Goal: Transaction & Acquisition: Book appointment/travel/reservation

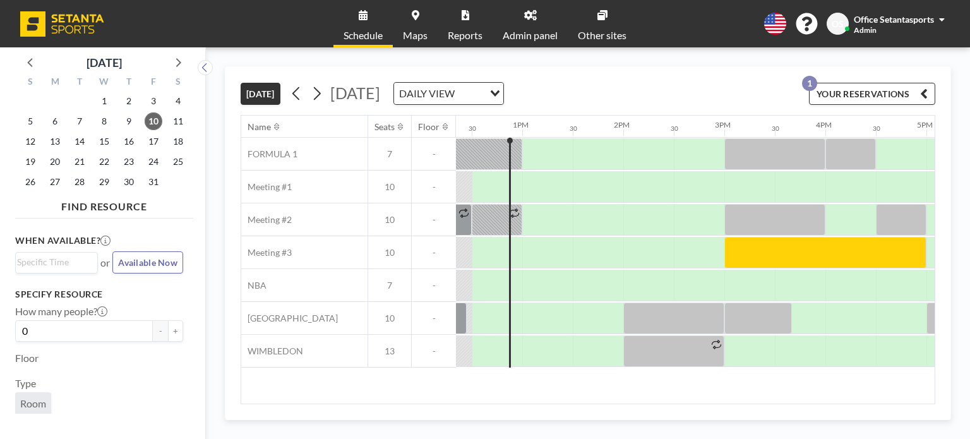
scroll to position [0, 1244]
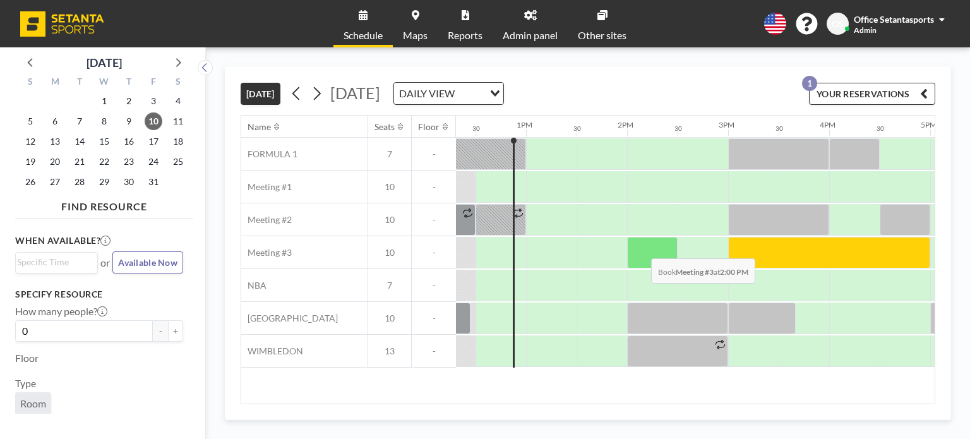
click at [641, 248] on div at bounding box center [652, 253] width 51 height 32
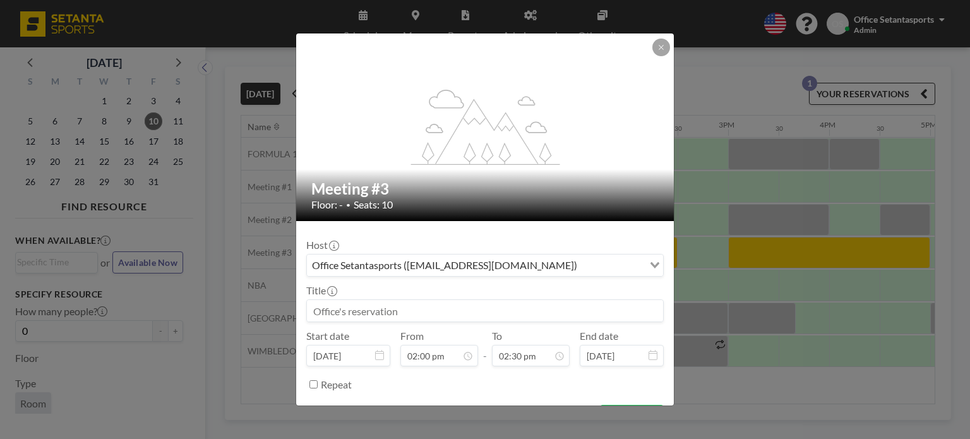
click at [400, 312] on input at bounding box center [485, 310] width 356 height 21
type input "[PERSON_NAME]'s meeting"
click at [467, 270] on div "Office Setantasports ([EMAIL_ADDRESS][DOMAIN_NAME])" at bounding box center [475, 264] width 337 height 19
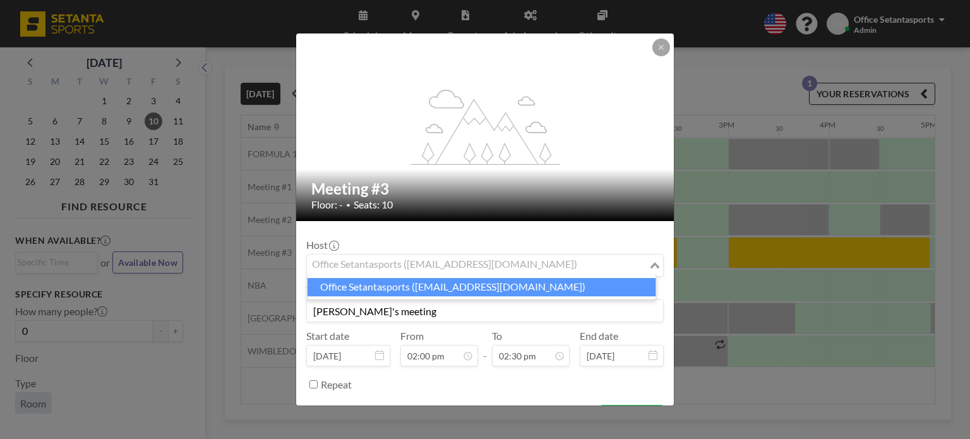
click at [446, 289] on li "Office Setantasports ([EMAIL_ADDRESS][DOMAIN_NAME])" at bounding box center [482, 287] width 349 height 18
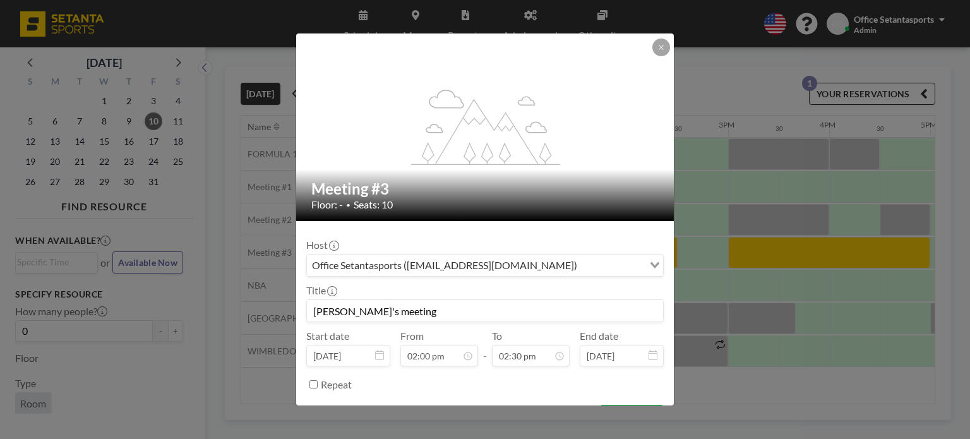
click at [428, 268] on div "Office Setantasports ([EMAIL_ADDRESS][DOMAIN_NAME])" at bounding box center [475, 264] width 337 height 19
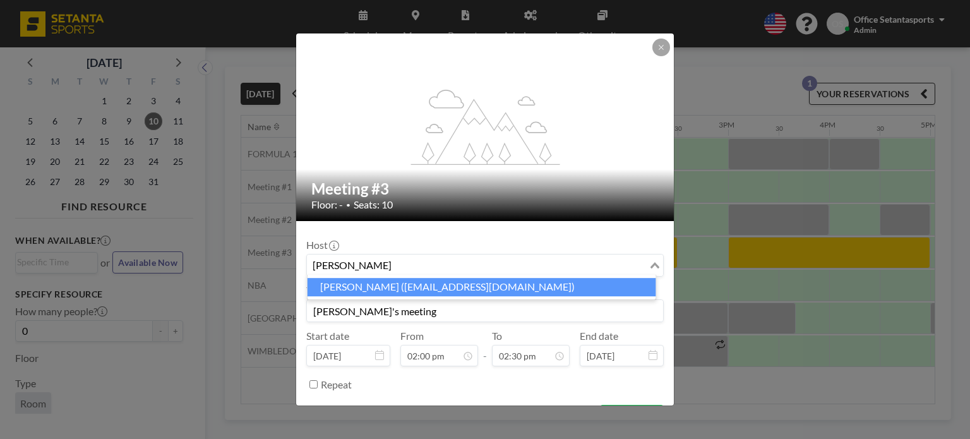
click at [423, 284] on li "[PERSON_NAME] ([EMAIL_ADDRESS][DOMAIN_NAME])" at bounding box center [482, 287] width 349 height 18
type input "[PERSON_NAME]"
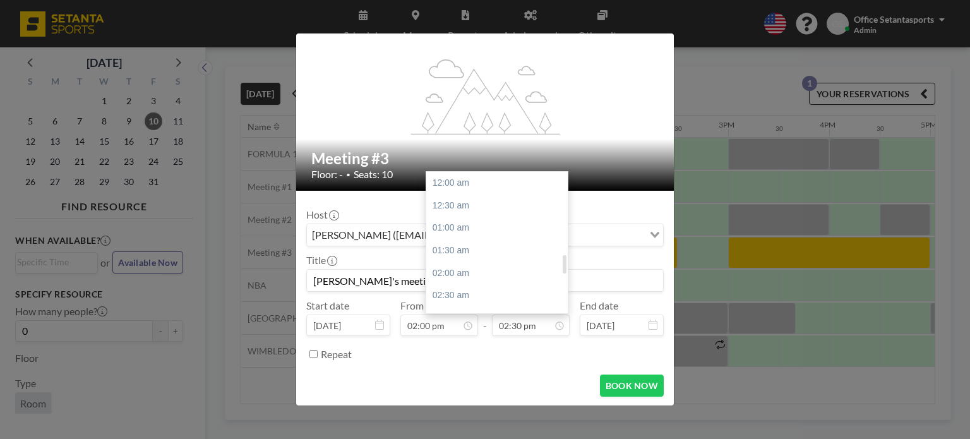
scroll to position [652, 0]
click at [487, 229] on div "03:30 pm" at bounding box center [500, 228] width 148 height 23
click at [519, 323] on input "03:30 pm" at bounding box center [531, 325] width 78 height 21
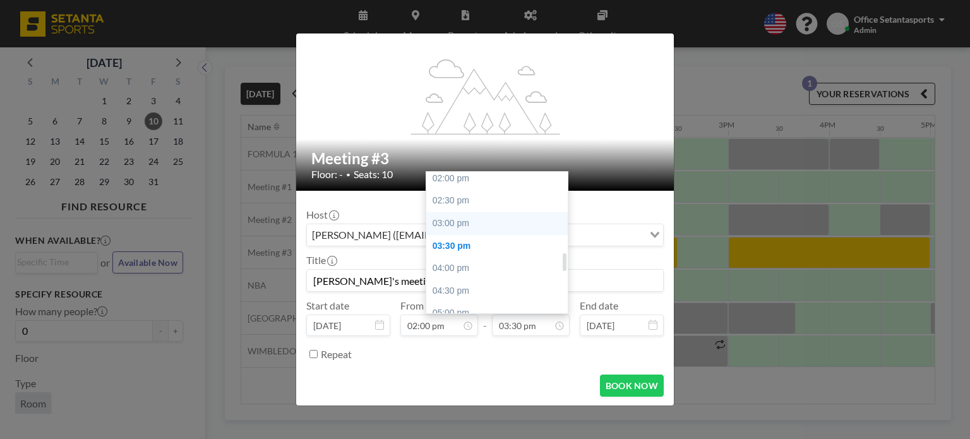
click at [455, 220] on div "03:00 pm" at bounding box center [500, 223] width 148 height 23
type input "03:00 pm"
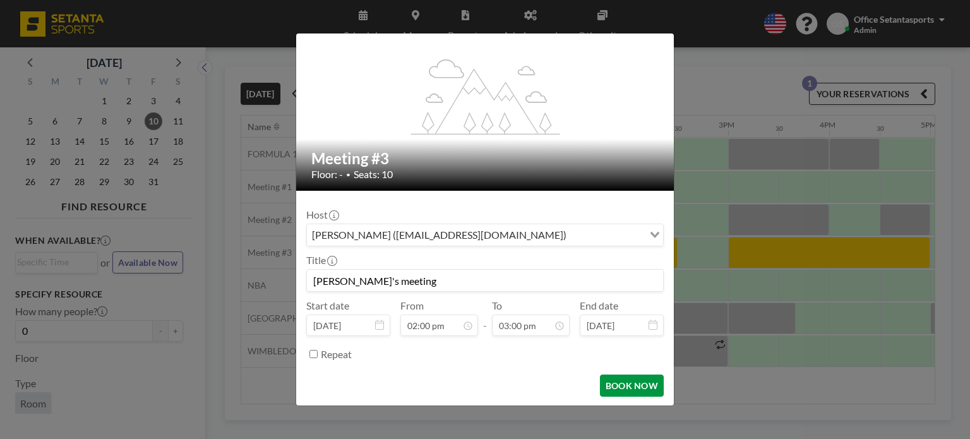
click at [620, 383] on button "BOOK NOW" at bounding box center [632, 386] width 64 height 22
